Goal: Check status: Check status

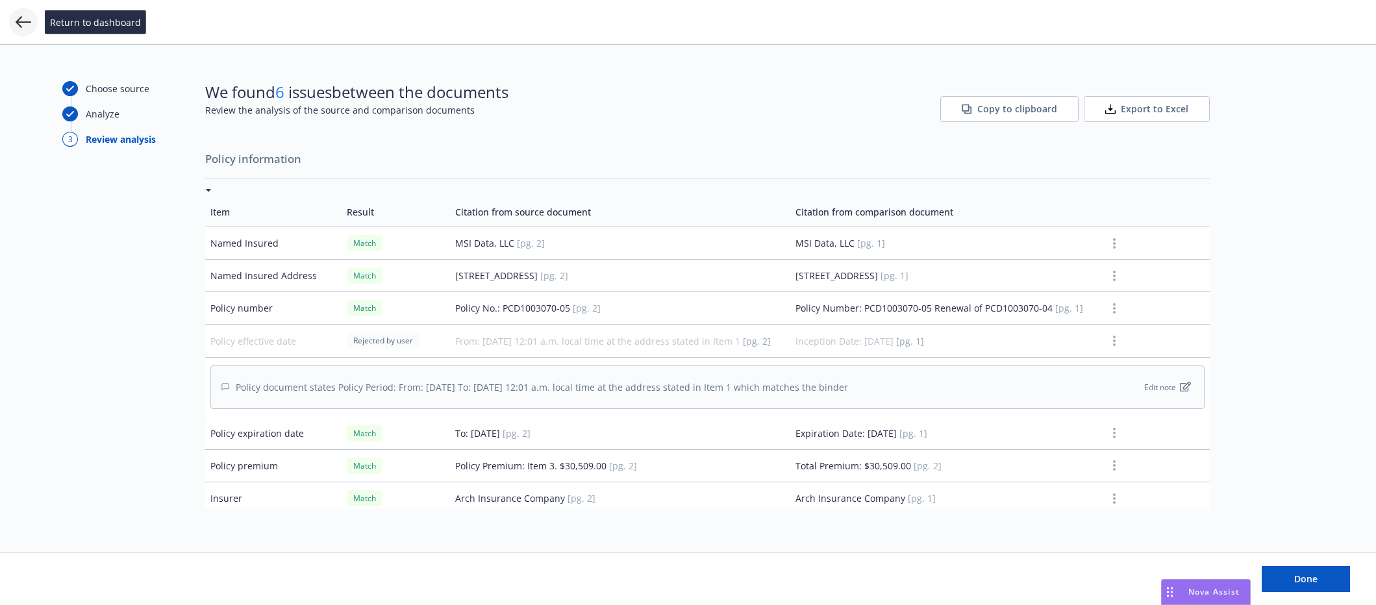
click at [19, 19] on icon at bounding box center [24, 22] width 16 height 16
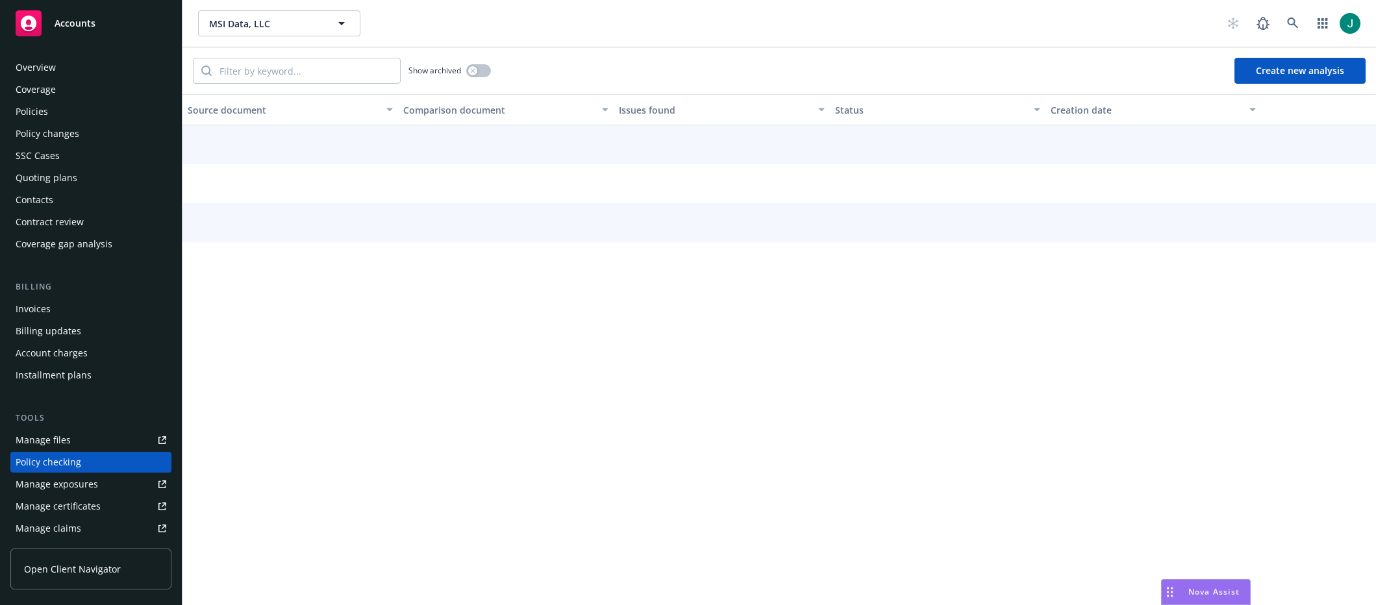
scroll to position [139, 0]
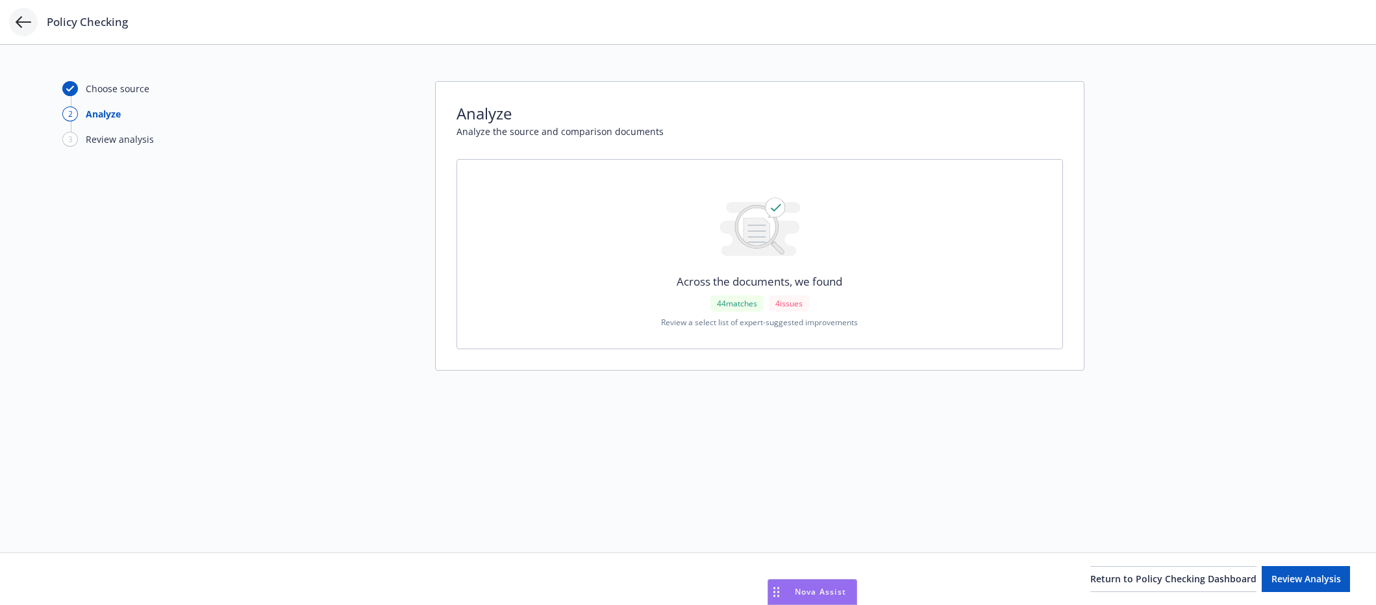
click at [23, 22] on icon at bounding box center [24, 22] width 16 height 12
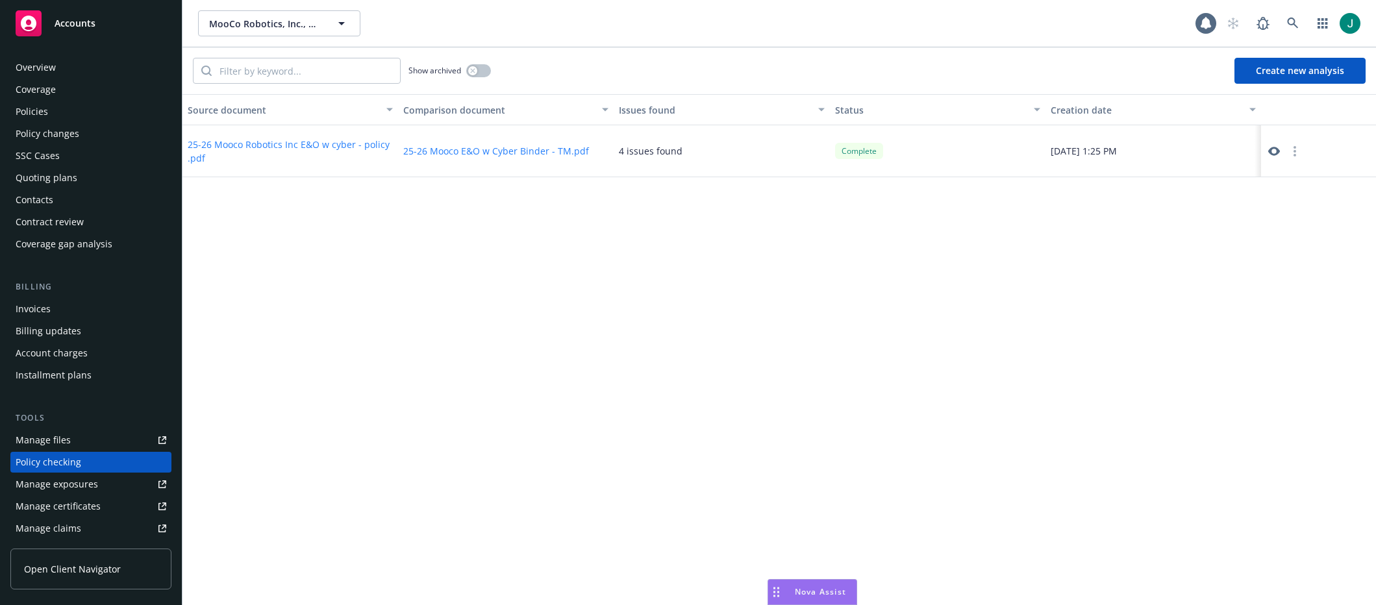
scroll to position [139, 0]
